Goal: Information Seeking & Learning: Find specific fact

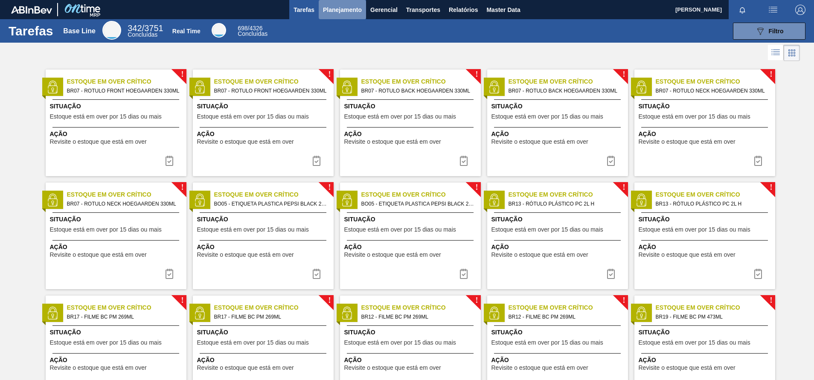
click at [335, 6] on span "Planejamento" at bounding box center [342, 10] width 39 height 10
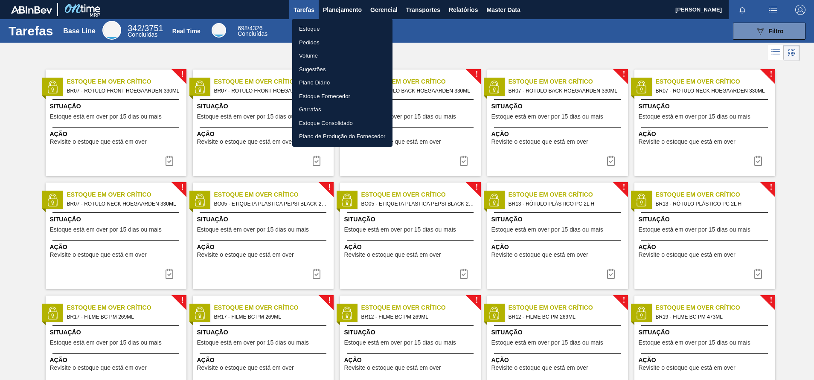
click at [308, 43] on li "Pedidos" at bounding box center [342, 43] width 100 height 14
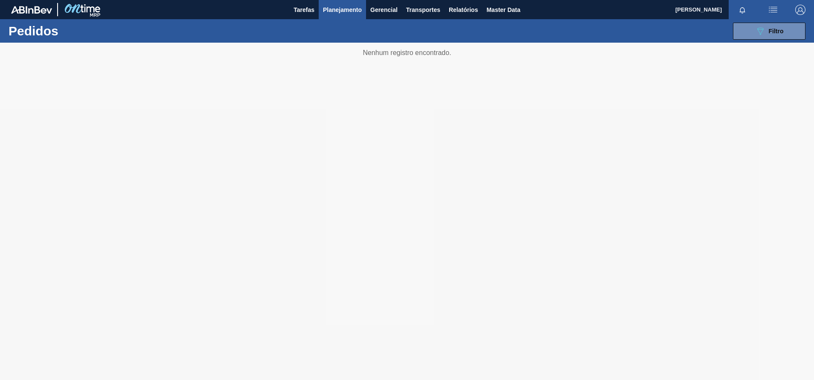
click at [343, 15] on button "Planejamento" at bounding box center [342, 9] width 47 height 19
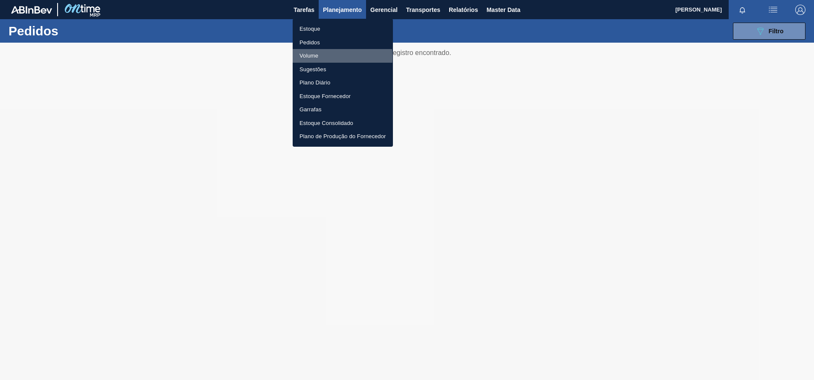
click at [310, 58] on li "Volume" at bounding box center [343, 56] width 100 height 14
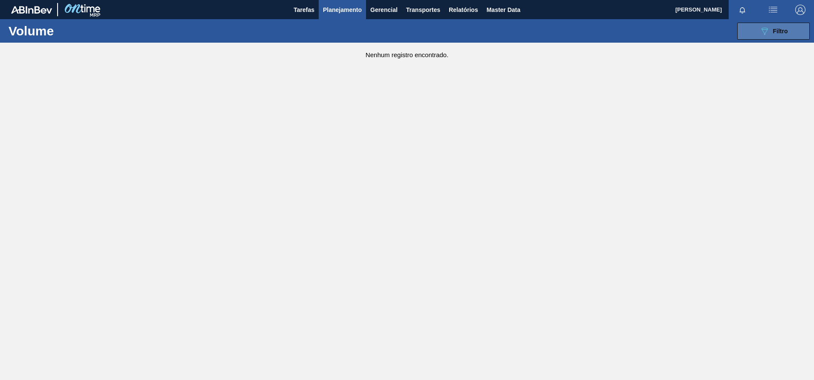
click at [745, 25] on button "089F7B8B-B2A5-4AFE-B5C0-19BA573D28AC Filtro" at bounding box center [773, 31] width 72 height 17
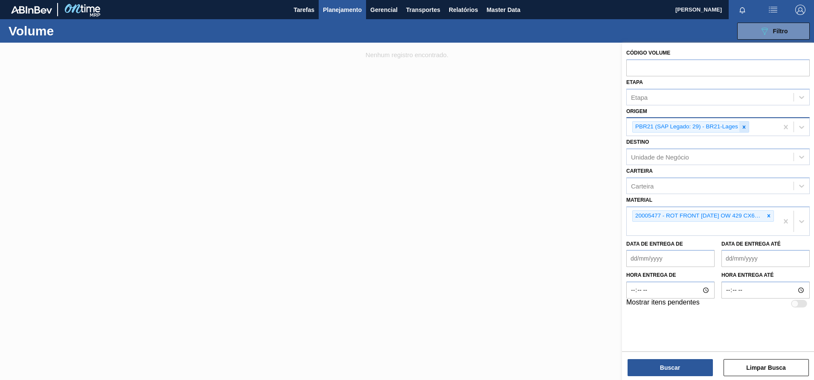
click at [748, 128] on div at bounding box center [743, 127] width 9 height 11
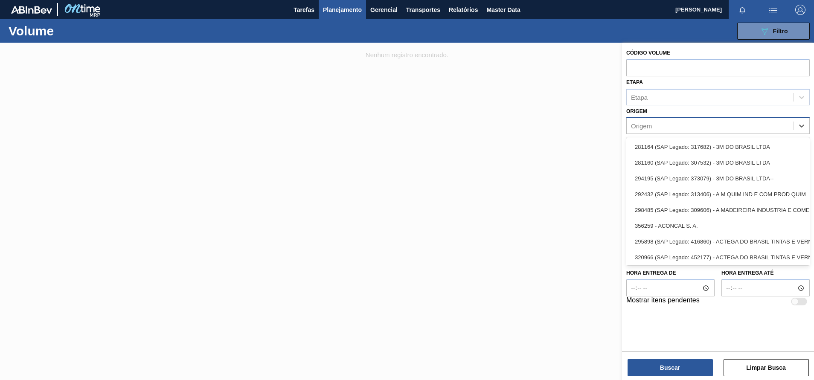
click at [734, 126] on div "Origem" at bounding box center [709, 126] width 167 height 12
type input "lages"
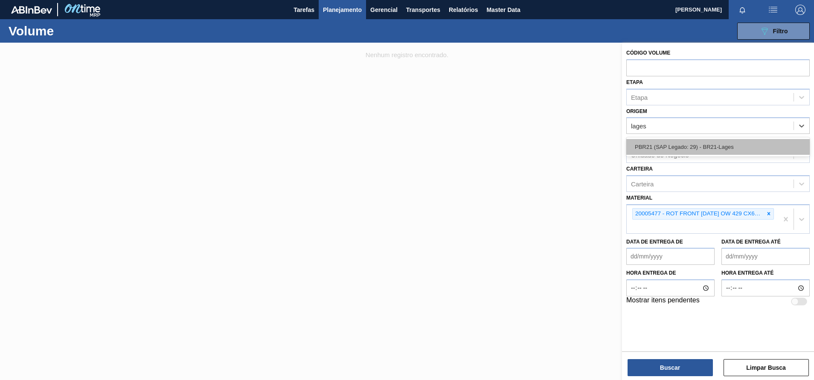
click at [664, 144] on div "PBR21 (SAP Legado: 29) - BR21-Lages" at bounding box center [717, 147] width 183 height 16
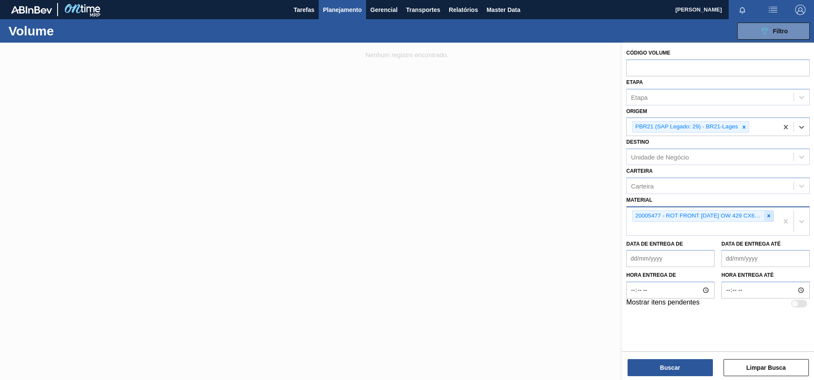
click at [768, 213] on icon at bounding box center [768, 216] width 6 height 6
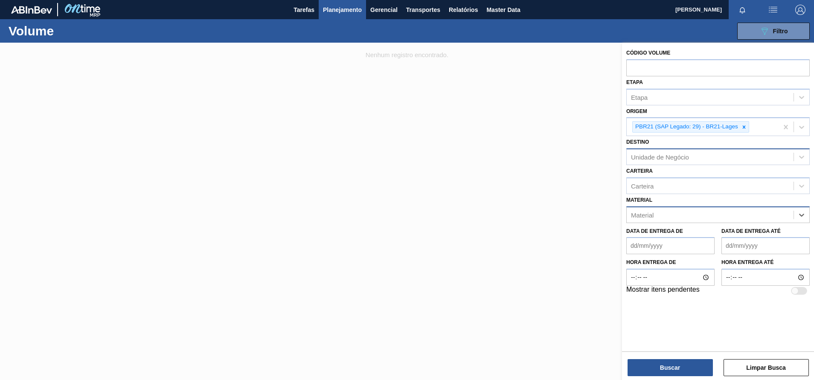
click at [697, 161] on div "Unidade de Negócio" at bounding box center [709, 157] width 167 height 12
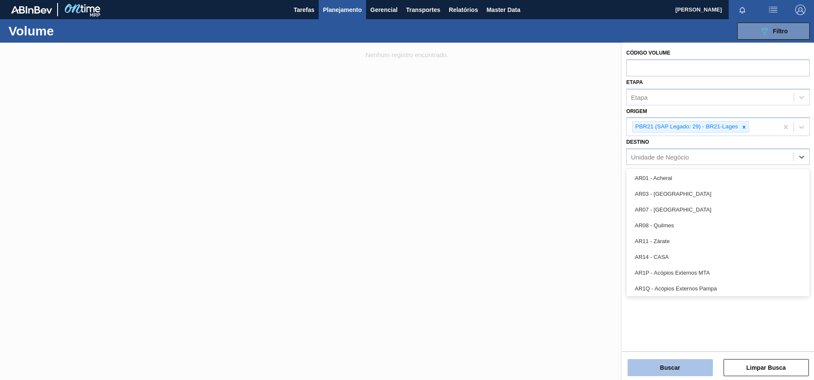
click at [646, 367] on button "Buscar" at bounding box center [669, 367] width 85 height 17
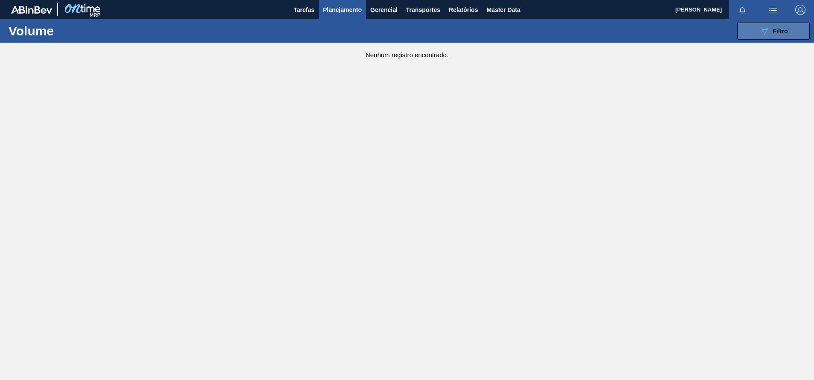
click at [754, 29] on button "089F7B8B-B2A5-4AFE-B5C0-19BA573D28AC Filtro" at bounding box center [773, 31] width 72 height 17
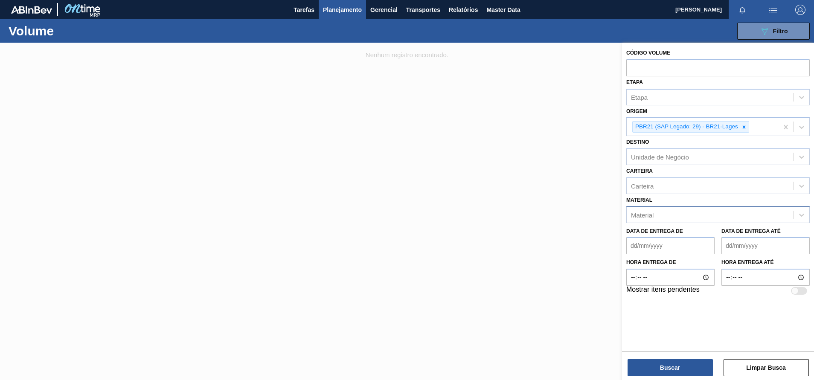
click at [685, 114] on div "Origem PBR21 (SAP Legado: 29) - BR21-Lages" at bounding box center [717, 120] width 183 height 31
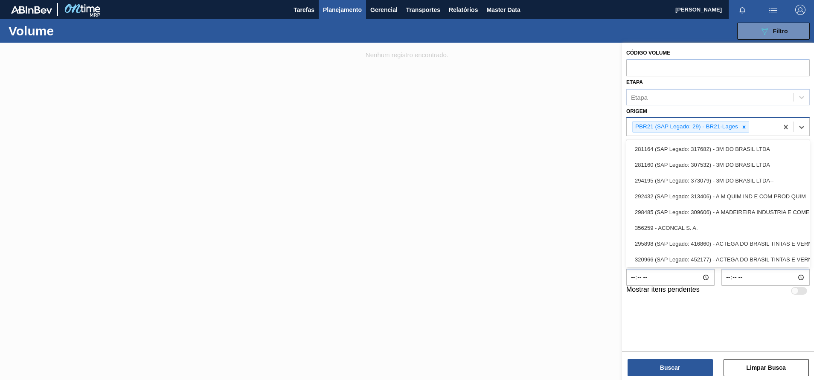
click at [745, 121] on div "PBR21 (SAP Legado: 29) - BR21-Lages" at bounding box center [701, 126] width 151 height 17
click at [746, 126] on icon at bounding box center [744, 127] width 6 height 6
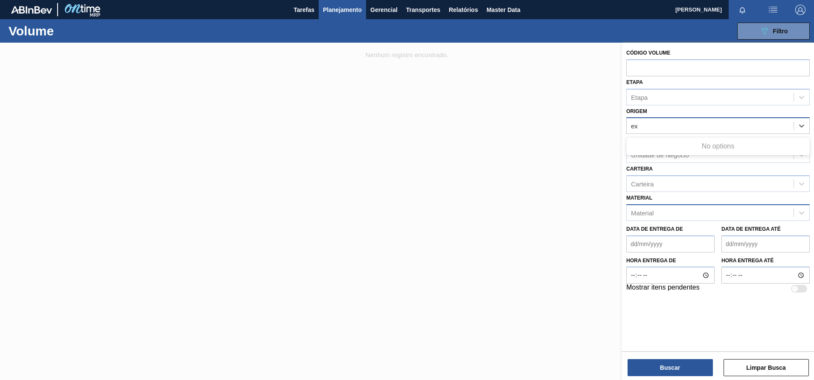
type input "e"
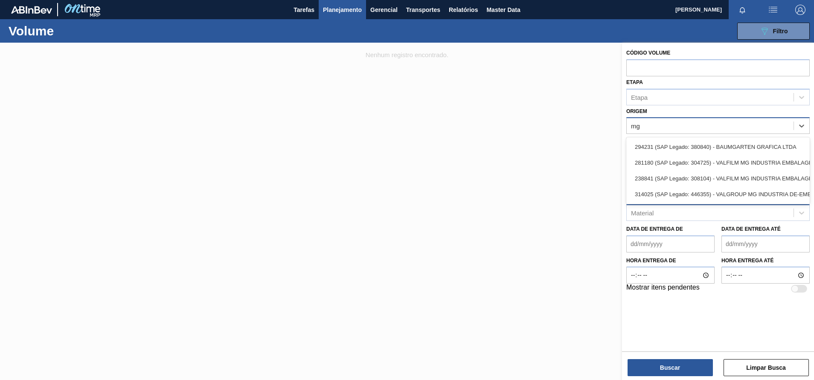
type input "m"
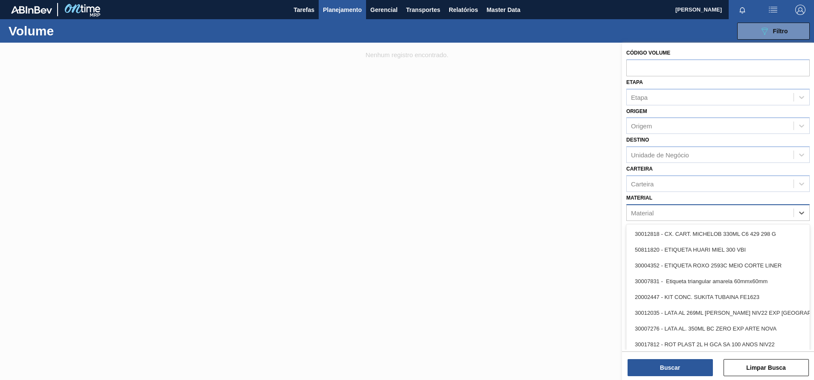
click at [652, 213] on div "Material" at bounding box center [642, 212] width 23 height 7
type input "30012341"
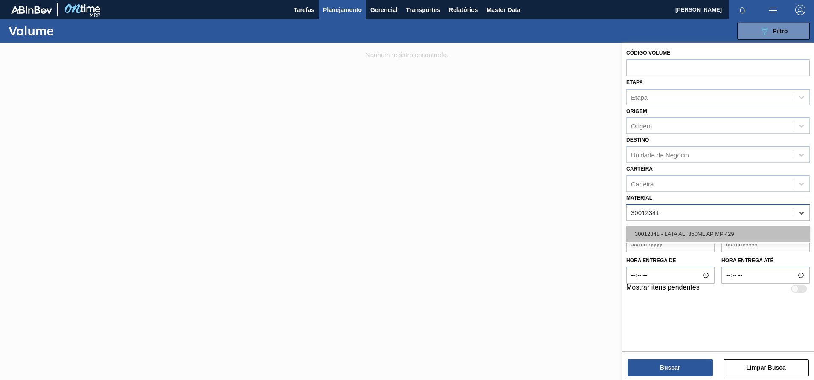
click at [662, 232] on div "30012341 - LATA AL. 350ML AP MP 429" at bounding box center [717, 234] width 183 height 16
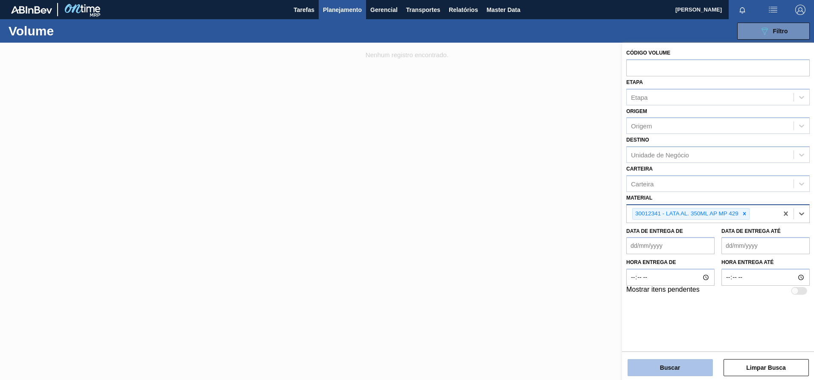
click at [672, 362] on button "Buscar" at bounding box center [669, 367] width 85 height 17
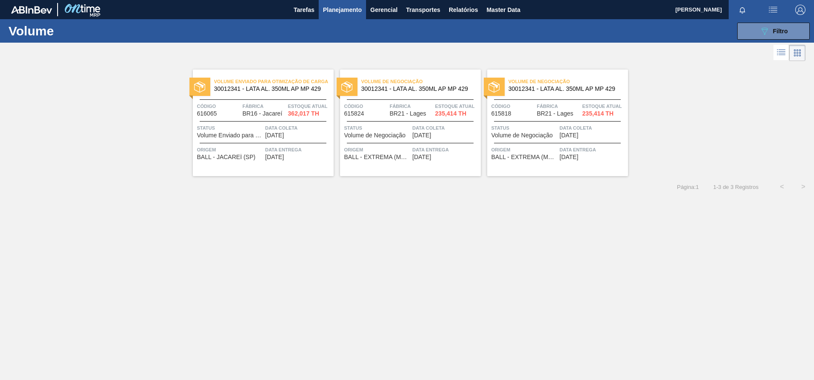
click at [418, 88] on span "30012341 - LATA AL. 350ML AP MP 429" at bounding box center [417, 89] width 113 height 6
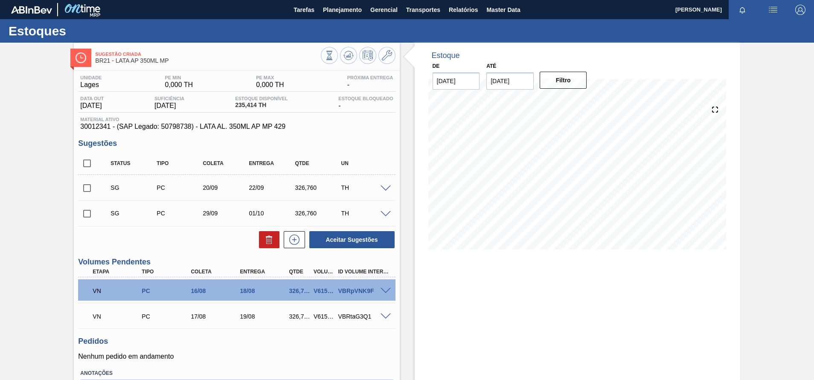
click at [797, 67] on div "Sugestão Criada BR21 - LATA AP 350ML MP Unidade [PERSON_NAME] MIN 0,000 TH PE M…" at bounding box center [407, 240] width 814 height 394
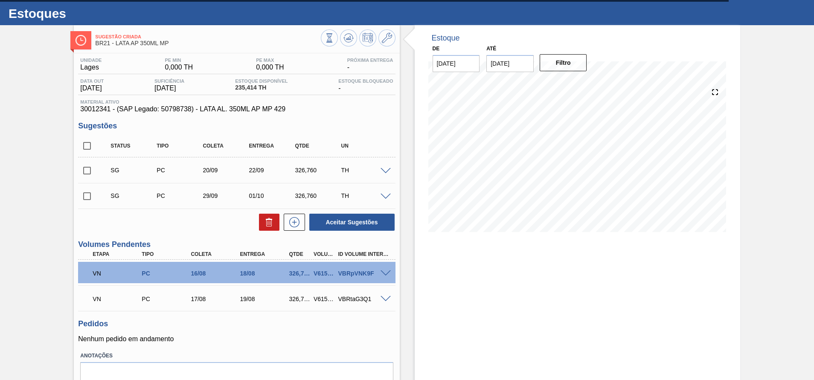
scroll to position [10, 0]
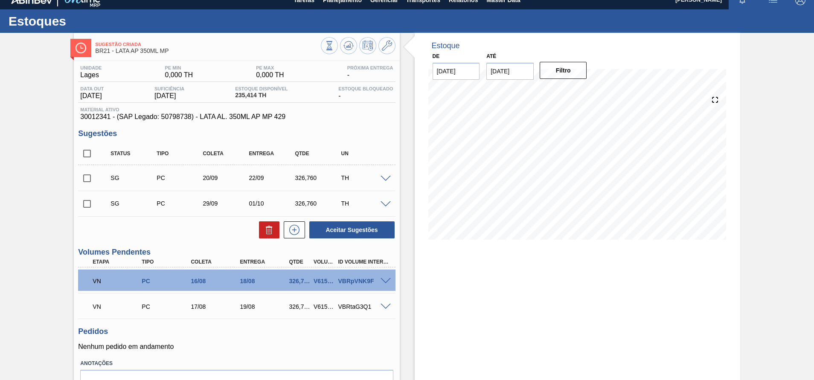
drag, startPoint x: 811, startPoint y: 105, endPoint x: 805, endPoint y: 170, distance: 64.7
click at [805, 170] on div "Sugestão Criada BR21 - LATA AP 350ML MP Unidade [PERSON_NAME] MIN 0,000 TH PE M…" at bounding box center [407, 230] width 814 height 394
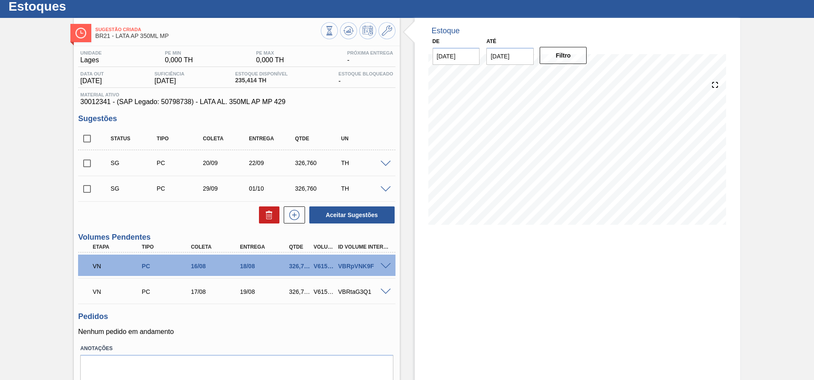
click at [379, 269] on div "VBRpVNK9F" at bounding box center [363, 266] width 55 height 7
click at [381, 268] on span at bounding box center [385, 266] width 10 height 6
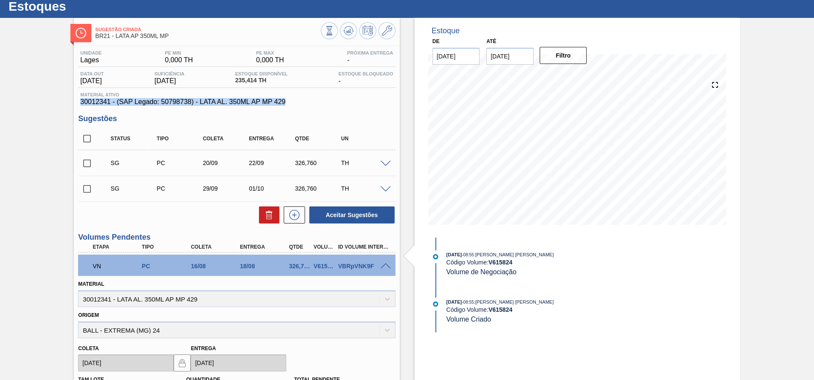
drag, startPoint x: 300, startPoint y: 99, endPoint x: 73, endPoint y: 104, distance: 226.5
click at [73, 104] on div "Sugestão Criada BR21 - LATA AP 350ML MP Unidade [PERSON_NAME] MIN 0,000 TH PE M…" at bounding box center [407, 320] width 814 height 605
copy span "30012341 - (SAP Legado: 50798738) - LATA AL. 350ML AP MP 429"
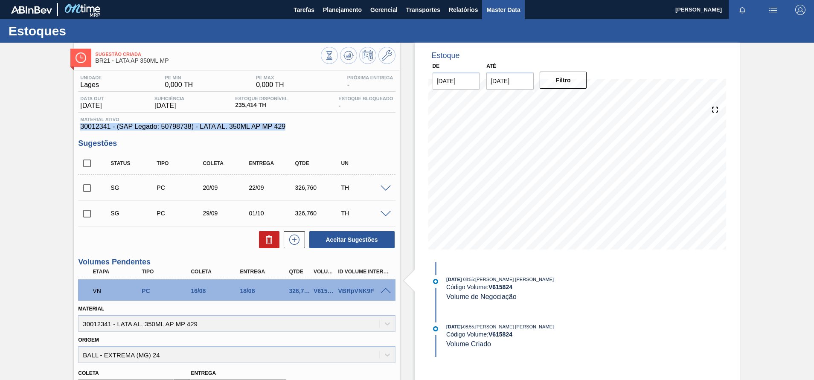
click at [496, 17] on button "Master Data" at bounding box center [503, 9] width 42 height 19
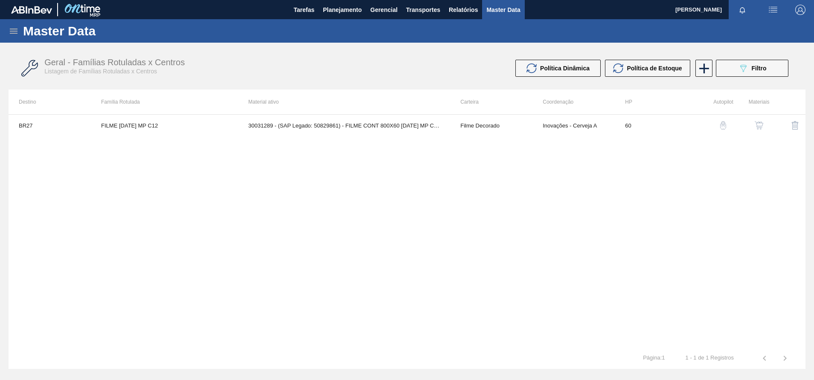
click at [17, 35] on icon at bounding box center [14, 31] width 10 height 10
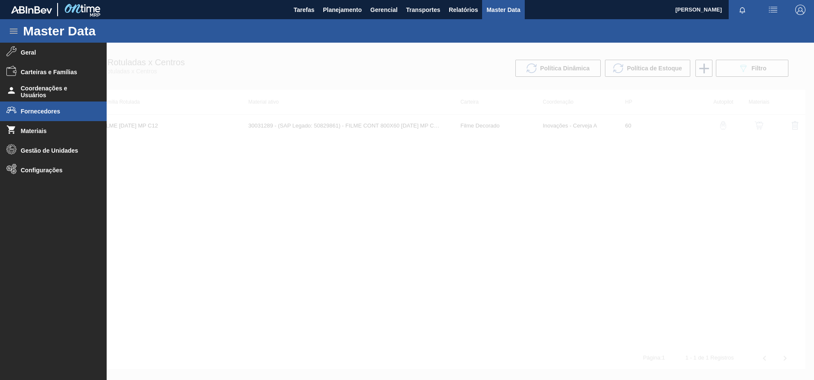
click at [36, 113] on span "Fornecedores" at bounding box center [56, 111] width 70 height 7
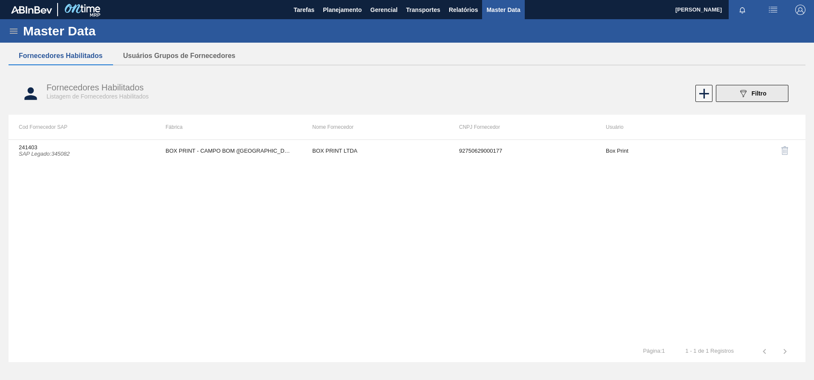
click at [737, 87] on button "089F7B8B-B2A5-4AFE-B5C0-19BA573D28AC Filtro" at bounding box center [752, 93] width 72 height 17
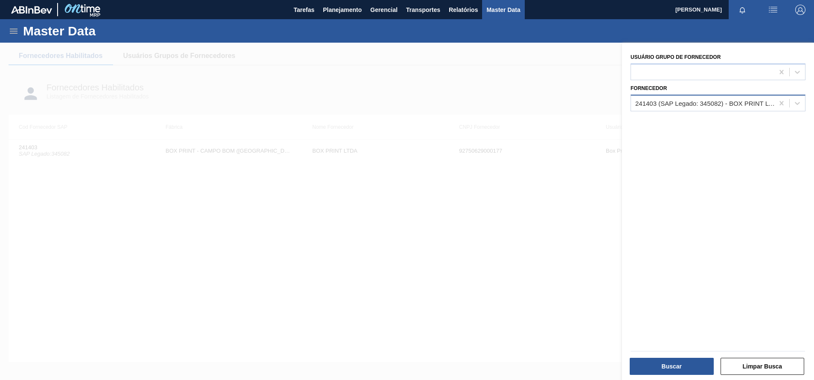
click at [662, 102] on div "241403 (SAP Legado: 345082) - BOX PRINT LTDA" at bounding box center [704, 102] width 139 height 7
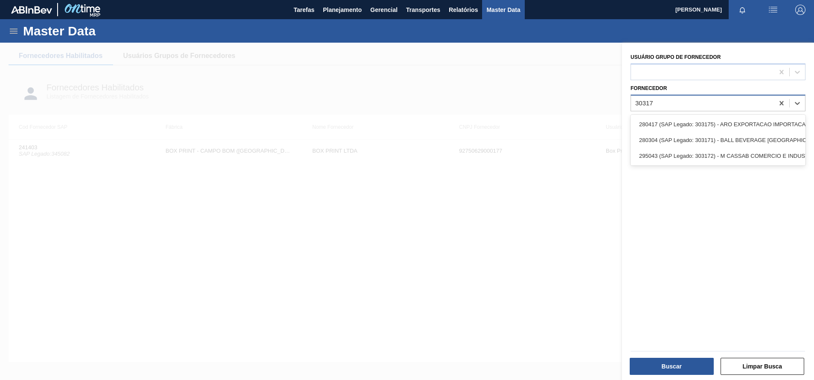
type input "303171"
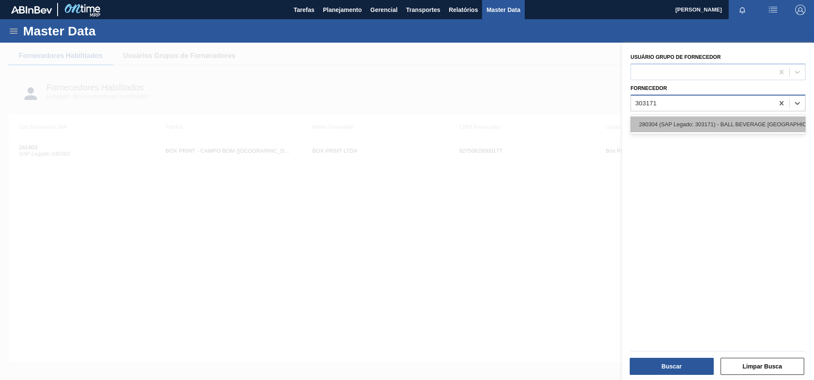
click at [655, 121] on div "280304 (SAP Legado: 303171) - BALL BEVERAGE [GEOGRAPHIC_DATA] SA" at bounding box center [717, 124] width 175 height 16
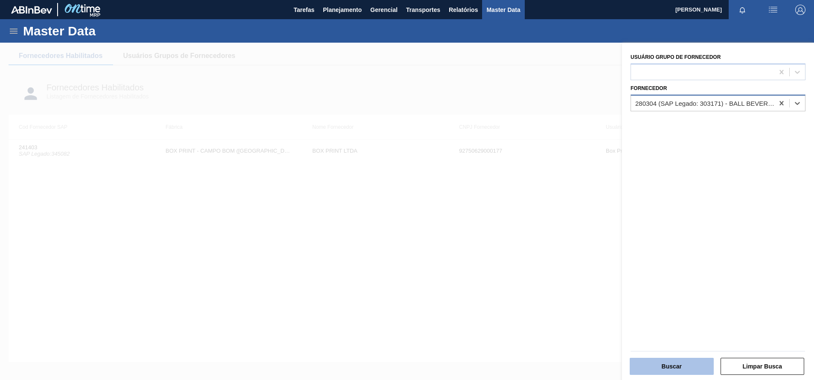
click at [676, 362] on button "Buscar" at bounding box center [671, 366] width 84 height 17
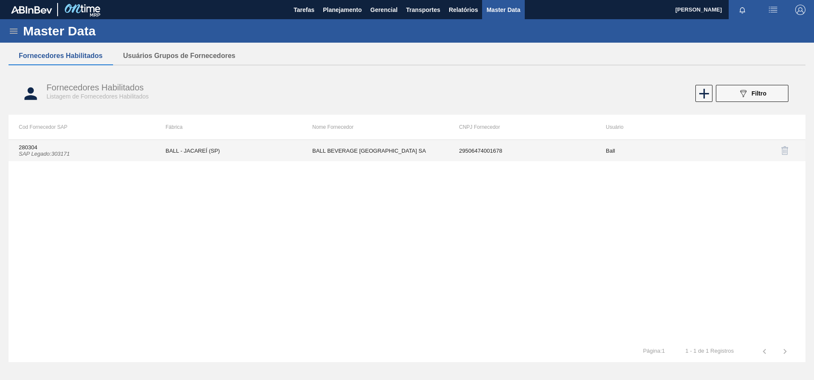
click at [519, 153] on td "29506474001678" at bounding box center [522, 150] width 147 height 21
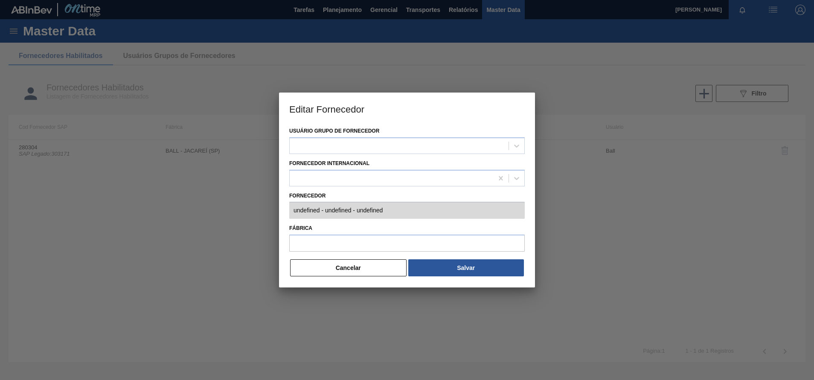
type input "280304 (SAP Legado: 303171) - BALL BEVERAGE [GEOGRAPHIC_DATA] [GEOGRAPHIC_DATA]…"
type input "BALL - JACAREÍ (SP)"
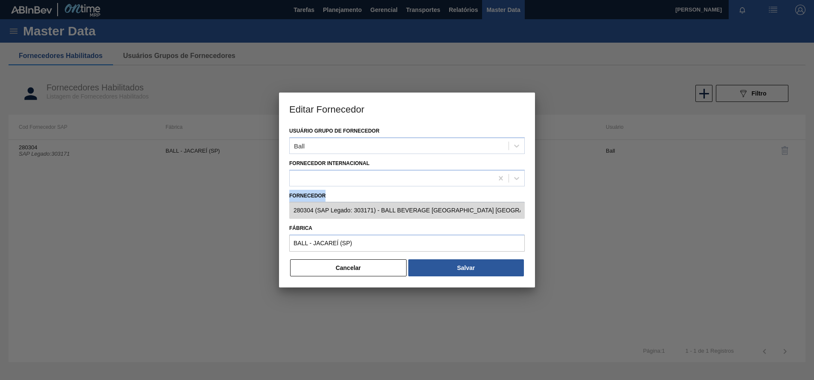
drag, startPoint x: 289, startPoint y: 210, endPoint x: 507, endPoint y: 219, distance: 219.0
click at [507, 219] on div "Usuário Grupo de Fornecedor Ball Fornecedor Internacional Fornecedor 280304 (SA…" at bounding box center [407, 206] width 256 height 162
copy label "Fornecedor"
click at [348, 260] on button "Cancelar" at bounding box center [348, 267] width 116 height 17
